Goal: Navigation & Orientation: Find specific page/section

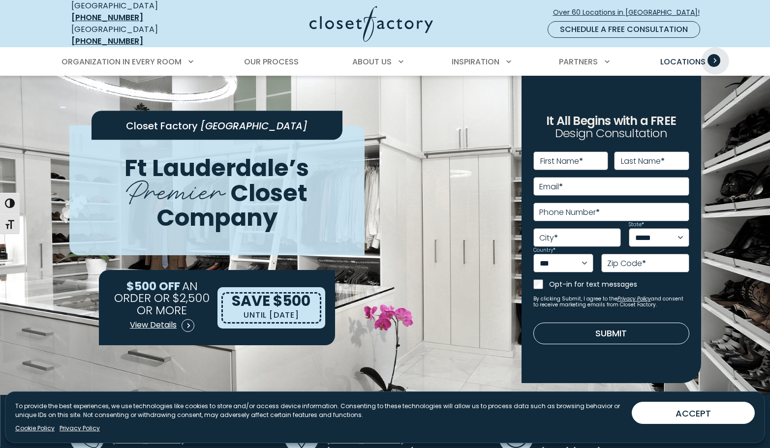
click at [715, 54] on span "Primary Menu" at bounding box center [714, 60] width 13 height 13
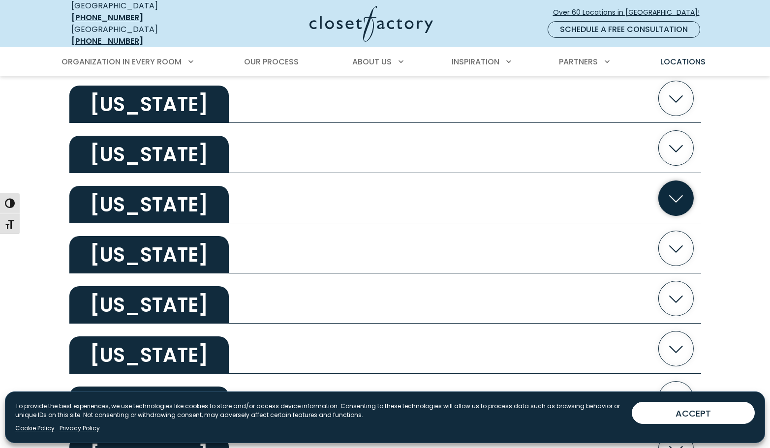
scroll to position [1033, 0]
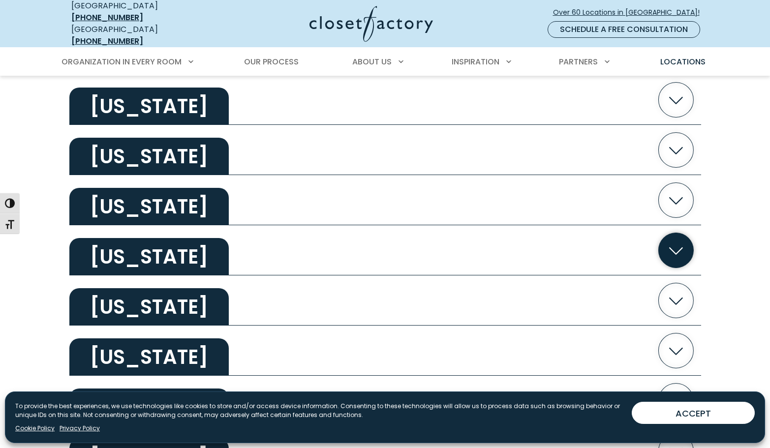
click at [684, 237] on icon "button" at bounding box center [675, 250] width 35 height 35
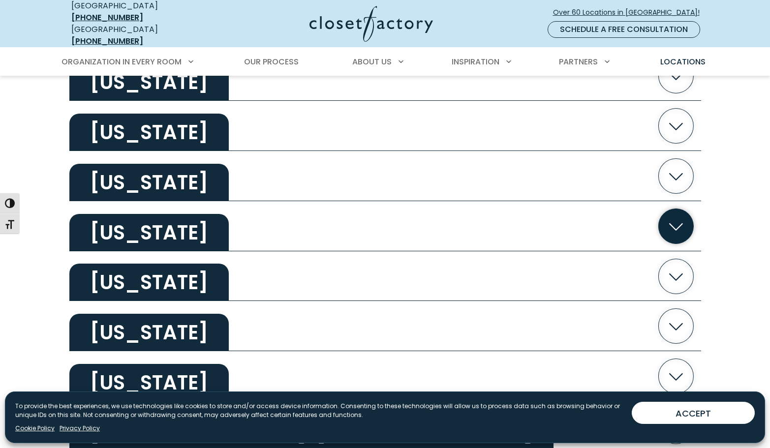
scroll to position [2116, 0]
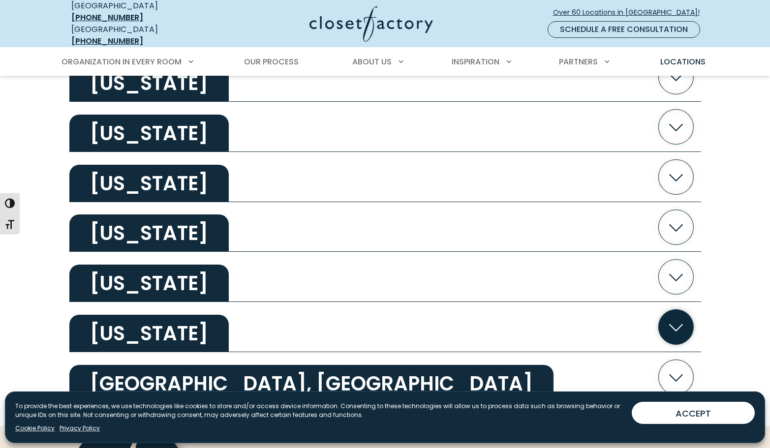
click at [673, 310] on icon "button" at bounding box center [675, 327] width 35 height 35
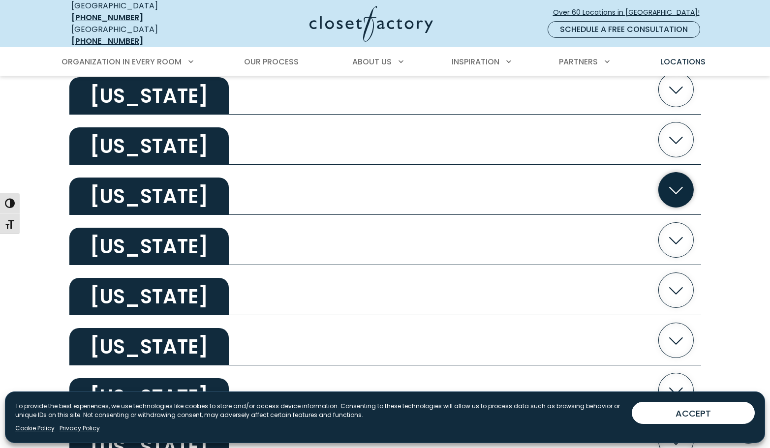
scroll to position [443, 0]
